Goal: Check status

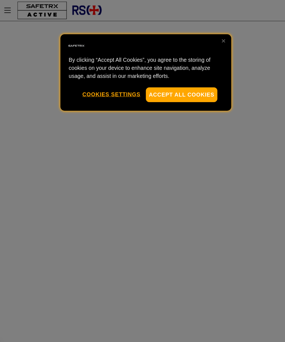
click at [184, 93] on button "Accept All Cookies" at bounding box center [182, 94] width 72 height 15
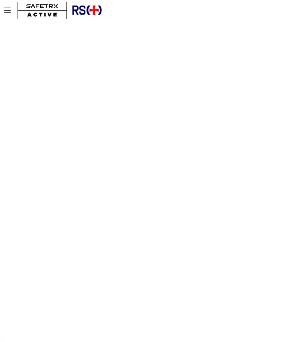
click at [7, 13] on icon "Menu" at bounding box center [7, 10] width 7 height 5
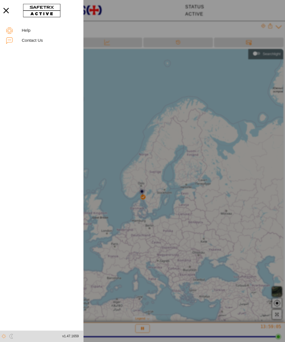
click at [139, 68] on div at bounding box center [142, 171] width 285 height 342
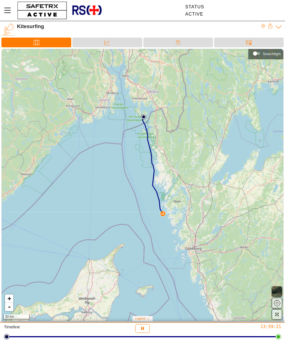
click at [113, 43] on div "Data" at bounding box center [107, 43] width 70 height 10
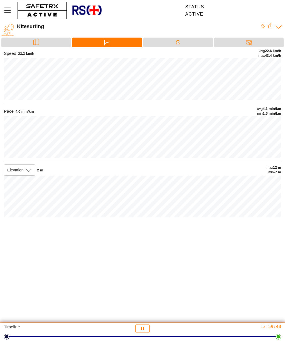
click at [184, 44] on div "Timeline" at bounding box center [178, 43] width 70 height 10
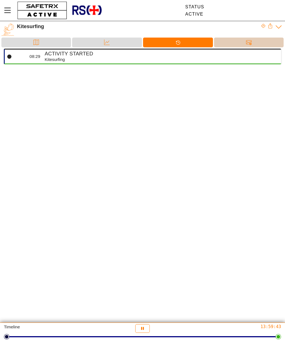
click at [253, 40] on div "Messages" at bounding box center [248, 42] width 11 height 8
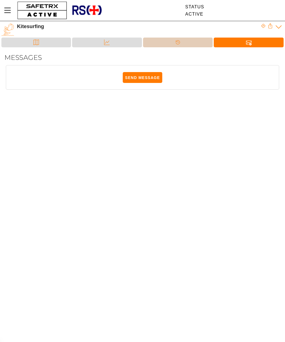
click at [182, 42] on div "Timeline" at bounding box center [177, 42] width 11 height 8
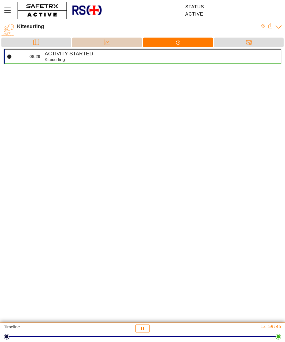
click at [114, 43] on div "Data" at bounding box center [107, 43] width 70 height 10
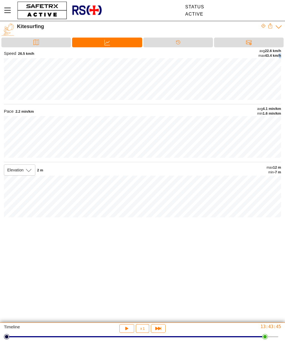
click at [230, 107] on div "Pace 2.2 min/km avg 4.1 min/km min 1.6 min/km" at bounding box center [142, 111] width 277 height 9
click at [199, 270] on div "Status Active Help Contact Us v1.47.1659 Kitesurfing Duration 5:22:36 (ex. paus…" at bounding box center [142, 171] width 285 height 342
click at [37, 45] on div "Map" at bounding box center [36, 42] width 11 height 8
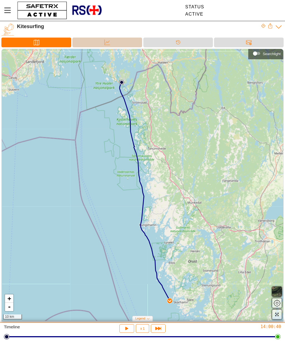
click at [111, 40] on div "Data" at bounding box center [107, 42] width 11 height 8
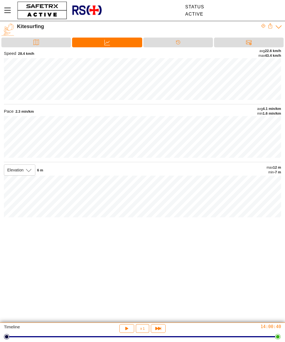
click at [44, 41] on div "Map" at bounding box center [36, 43] width 70 height 10
